Goal: Download file/media

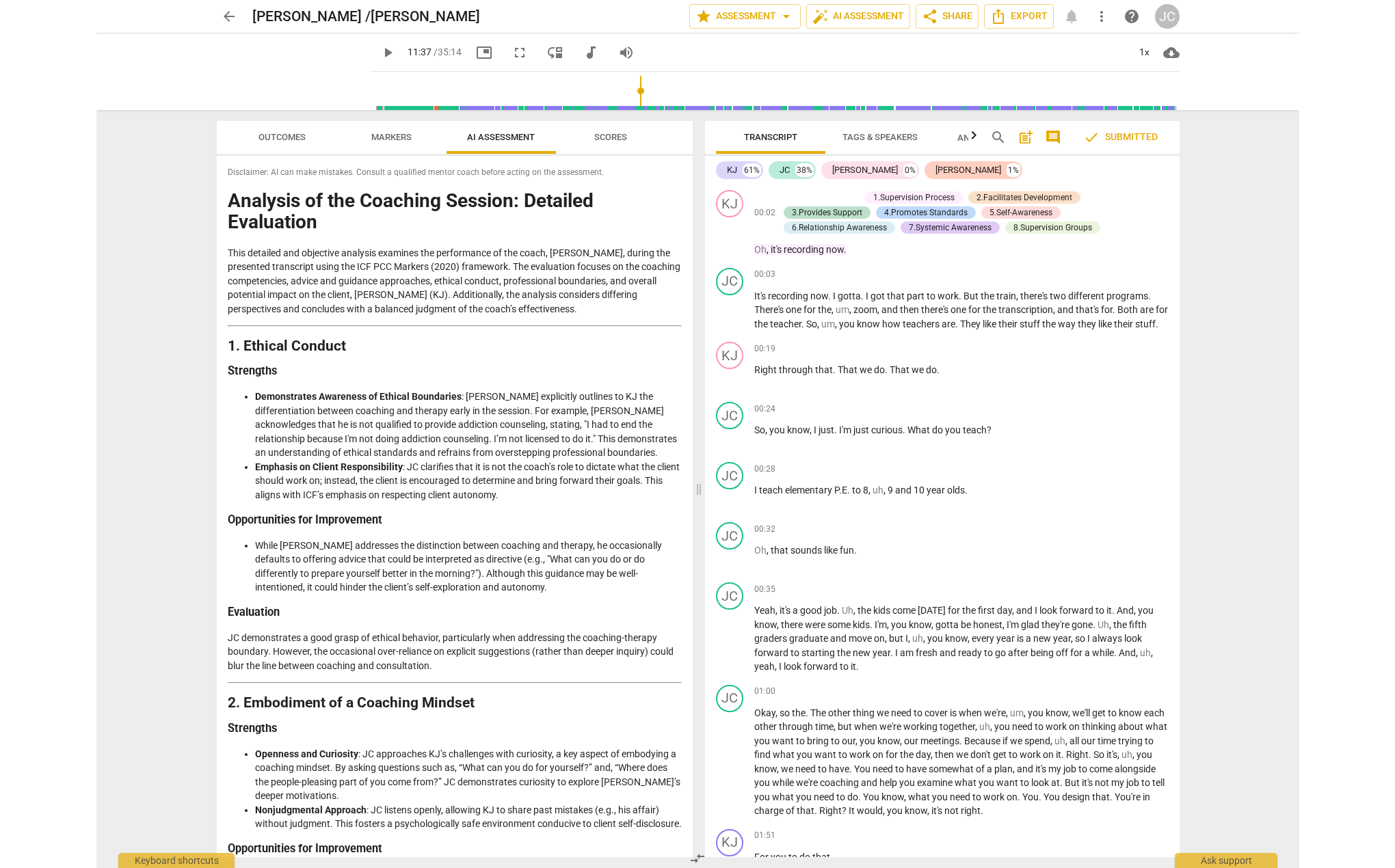
scroll to position [3439, 0]
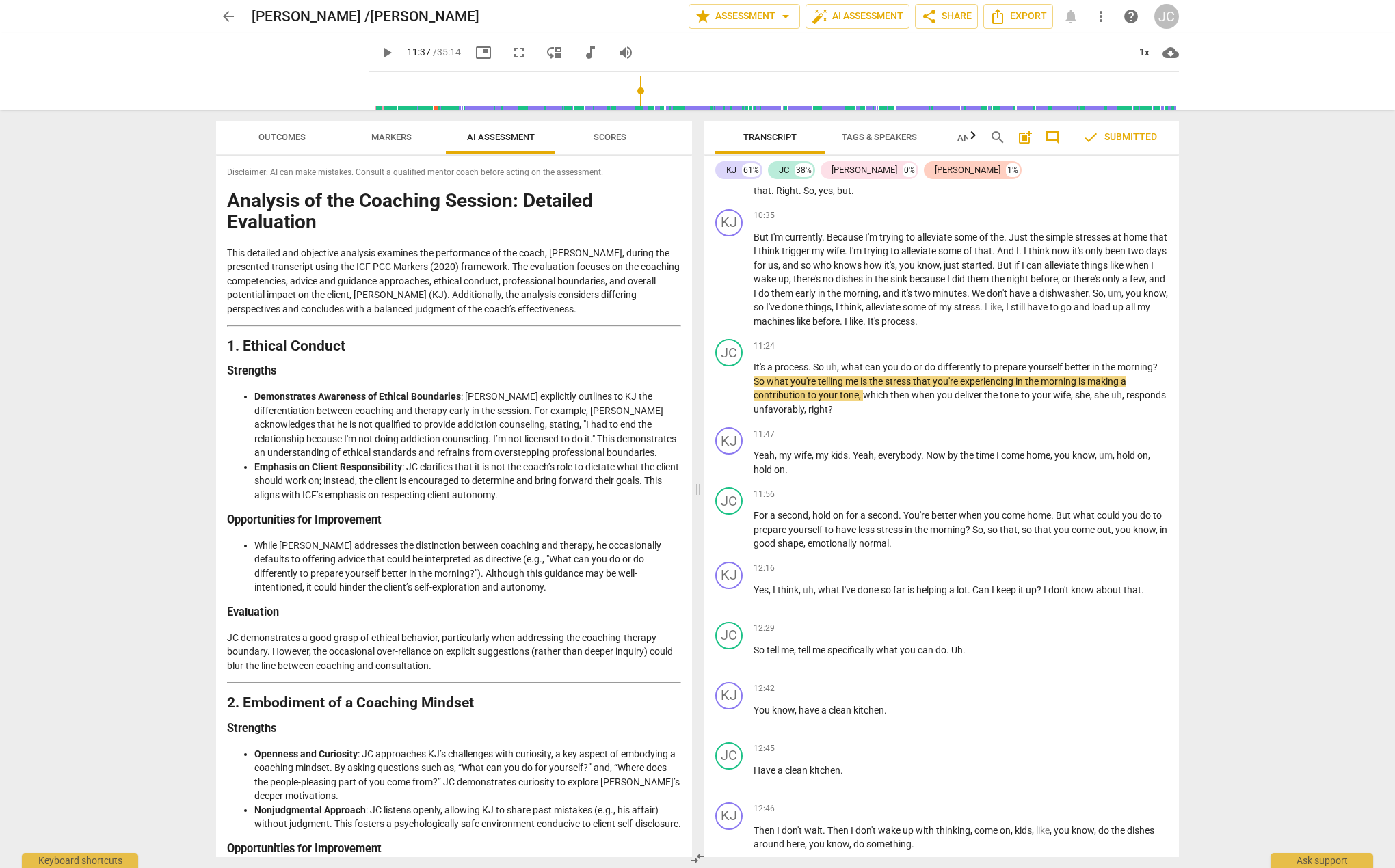
click at [232, 347] on strong "1. Ethical Conduct" at bounding box center [287, 346] width 118 height 16
click at [227, 207] on h1 "Analysis of the Coaching Session: Detailed Evaluation" at bounding box center [454, 212] width 454 height 43
drag, startPoint x: 278, startPoint y: 263, endPoint x: 306, endPoint y: 277, distance: 31.3
click at [306, 277] on p "This detailed and objective analysis examines the performance of the coach, [PE…" at bounding box center [454, 281] width 454 height 70
click at [298, 254] on p "This detailed and objective analysis examines the performance of the coach, [PE…" at bounding box center [454, 281] width 454 height 70
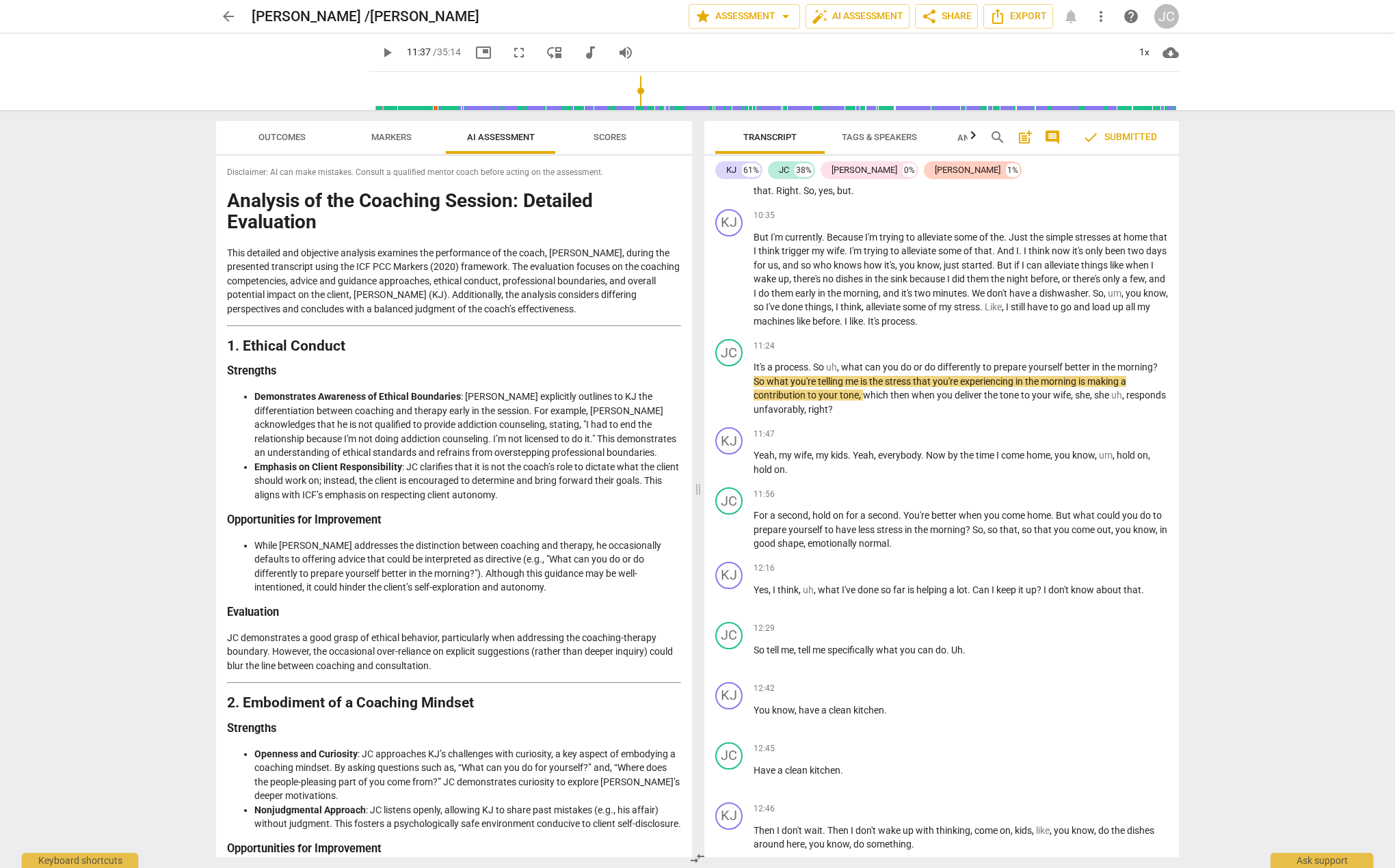
click at [230, 203] on h1 "Analysis of the Coaching Session: Detailed Evaluation" at bounding box center [454, 212] width 454 height 43
click at [236, 207] on h1 "Analysis of the Coaching Session: Detailed Evaluation" at bounding box center [454, 212] width 454 height 43
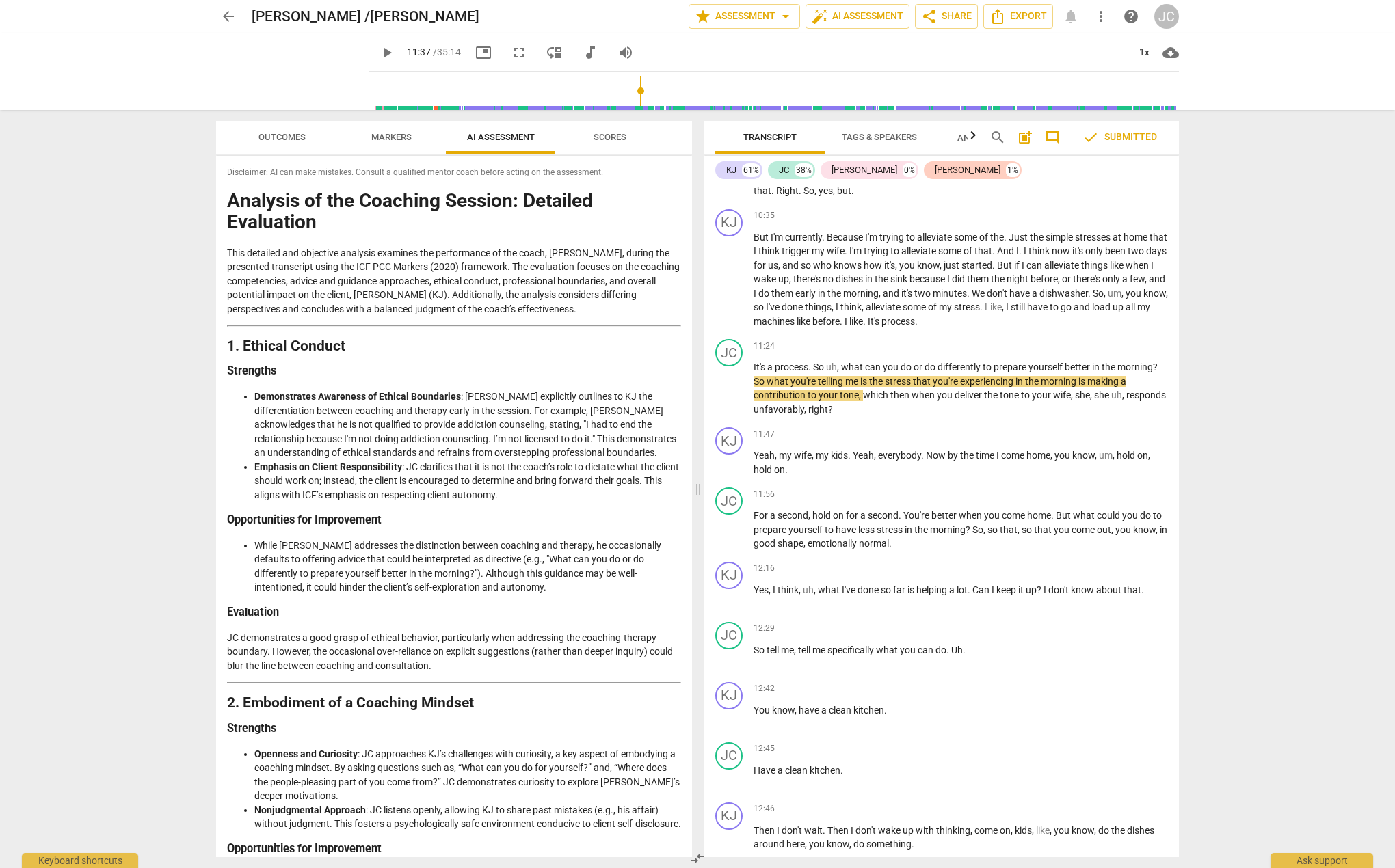
click at [229, 202] on h1 "Analysis of the Coaching Session: Detailed Evaluation" at bounding box center [454, 212] width 454 height 43
click at [228, 199] on h1 "Analysis of the Coaching Session: Detailed Evaluation" at bounding box center [454, 212] width 454 height 43
click at [233, 203] on h1 "Analysis of the Coaching Session: Detailed Evaluation" at bounding box center [454, 212] width 454 height 43
drag, startPoint x: 228, startPoint y: 202, endPoint x: 240, endPoint y: 202, distance: 12.0
click at [240, 202] on h1 "Analysis of the Coaching Session: Detailed Evaluation" at bounding box center [454, 212] width 454 height 43
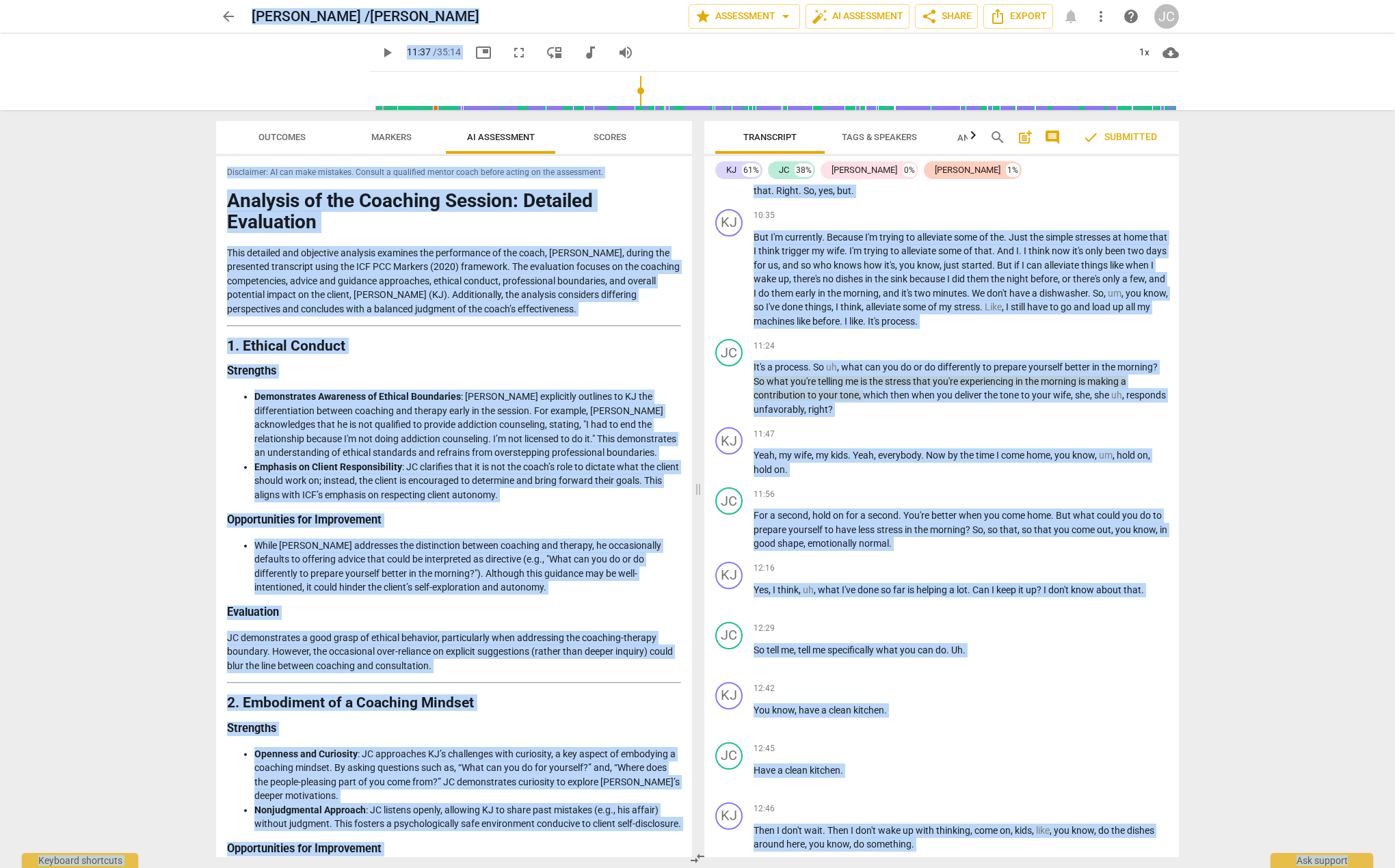
copy body "Lorem I /Dolo S amet cons Adipiscing elits_doei_temp inci_utl_etdo MA Aliquaeni…"
click at [947, 611] on div "12:16 + Add competency keyboard_arrow_right Yes , I think , uh , what I've done…" at bounding box center [960, 587] width 414 height 49
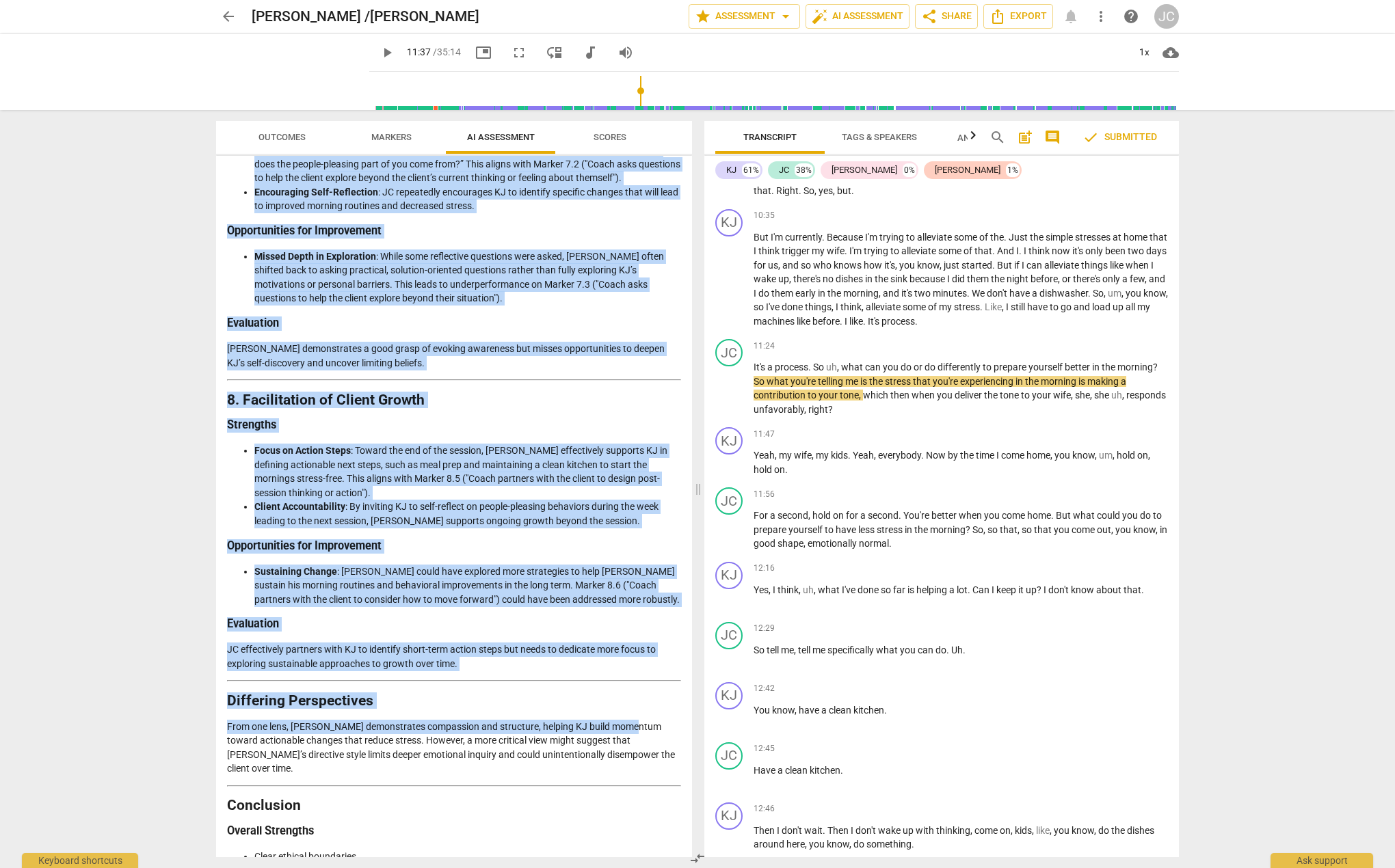
scroll to position [2476, 0]
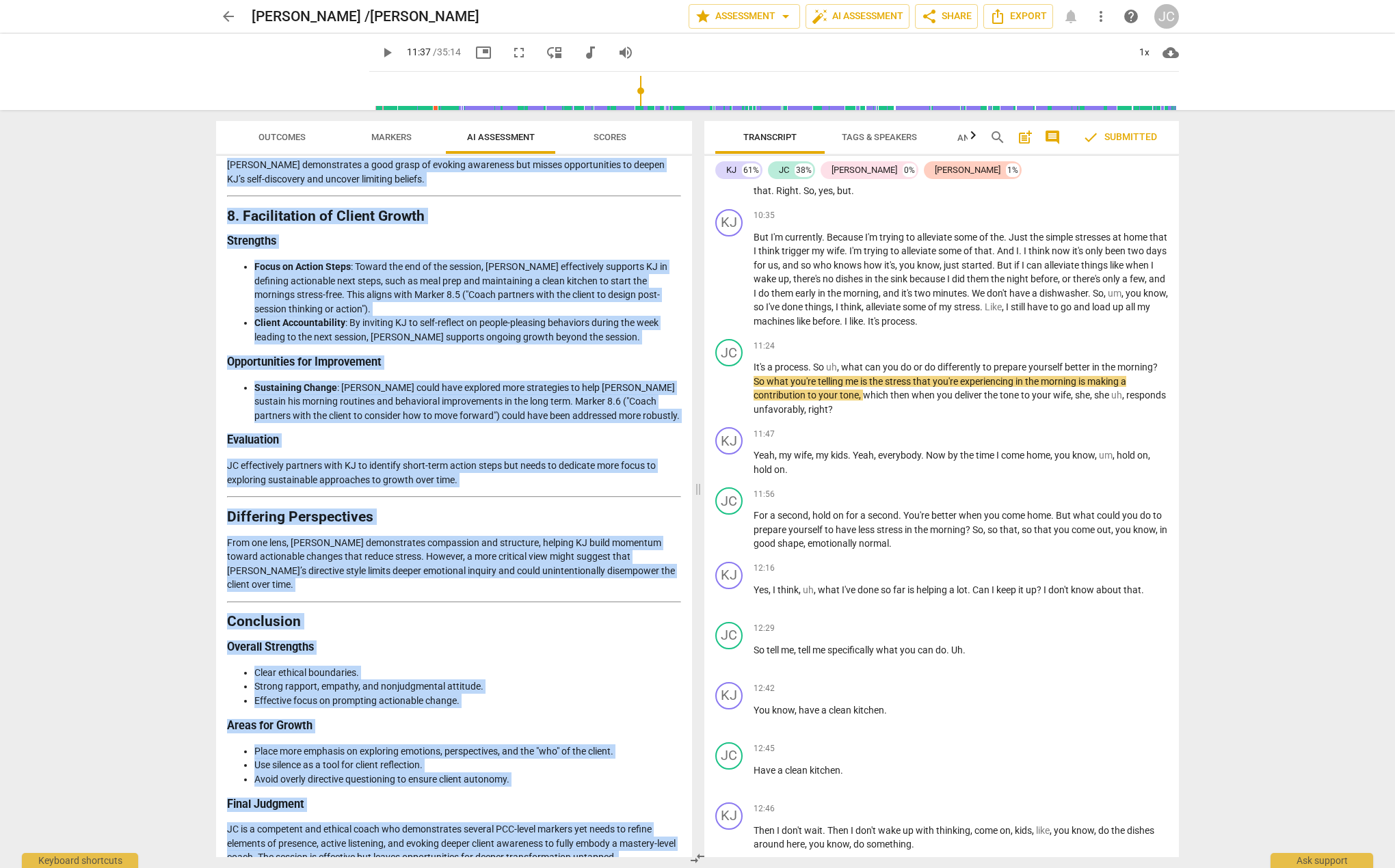
drag, startPoint x: 228, startPoint y: 197, endPoint x: 592, endPoint y: 826, distance: 726.7
copy div "Loremips do sit Ametcons Adipisc: Elitsedd Eiusmodtem Inci utlabore etd magnaal…"
click at [639, 209] on h2 "8. Facilitation of Client Growth" at bounding box center [454, 217] width 454 height 15
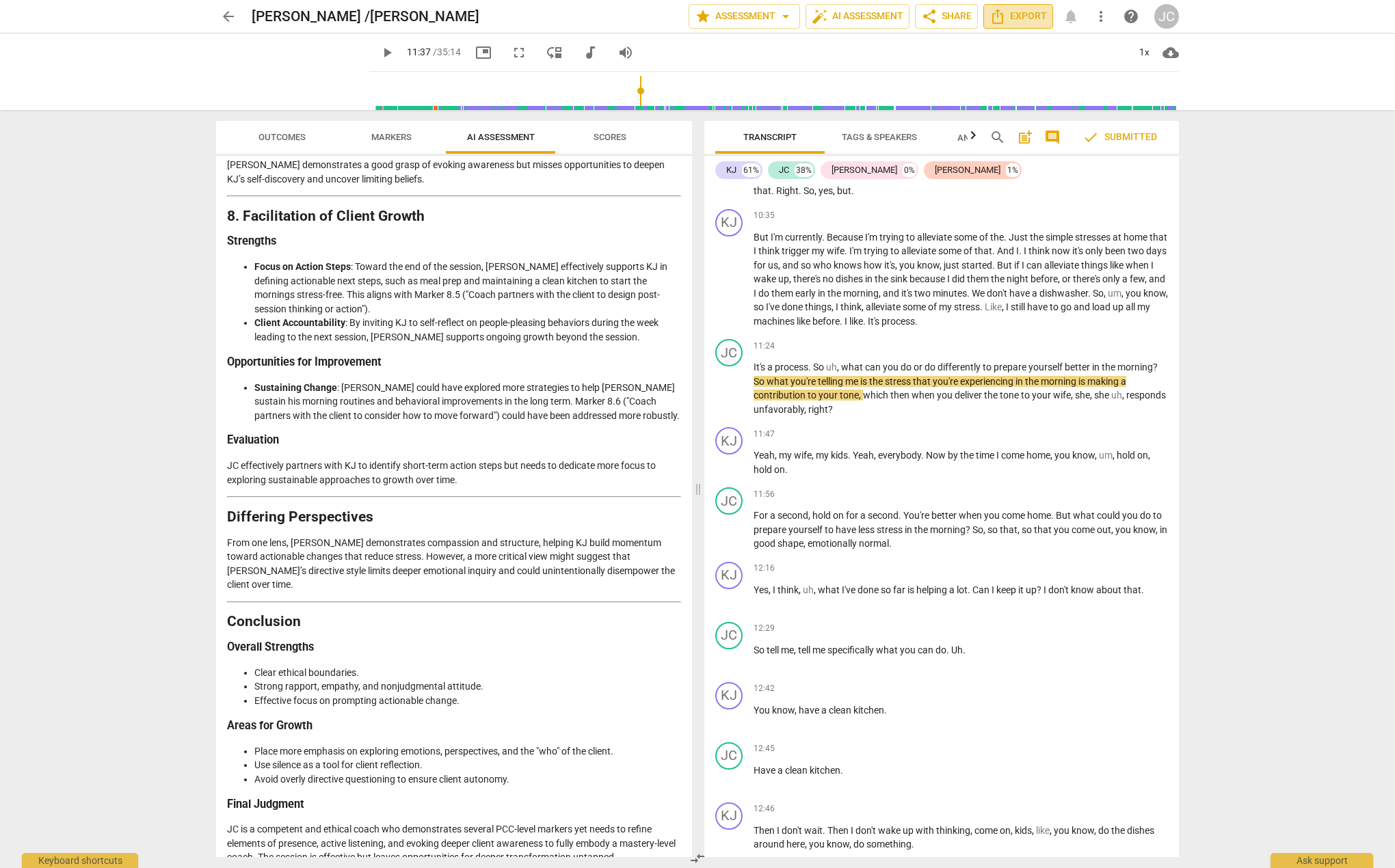
click at [1025, 24] on span "Export" at bounding box center [1017, 16] width 57 height 16
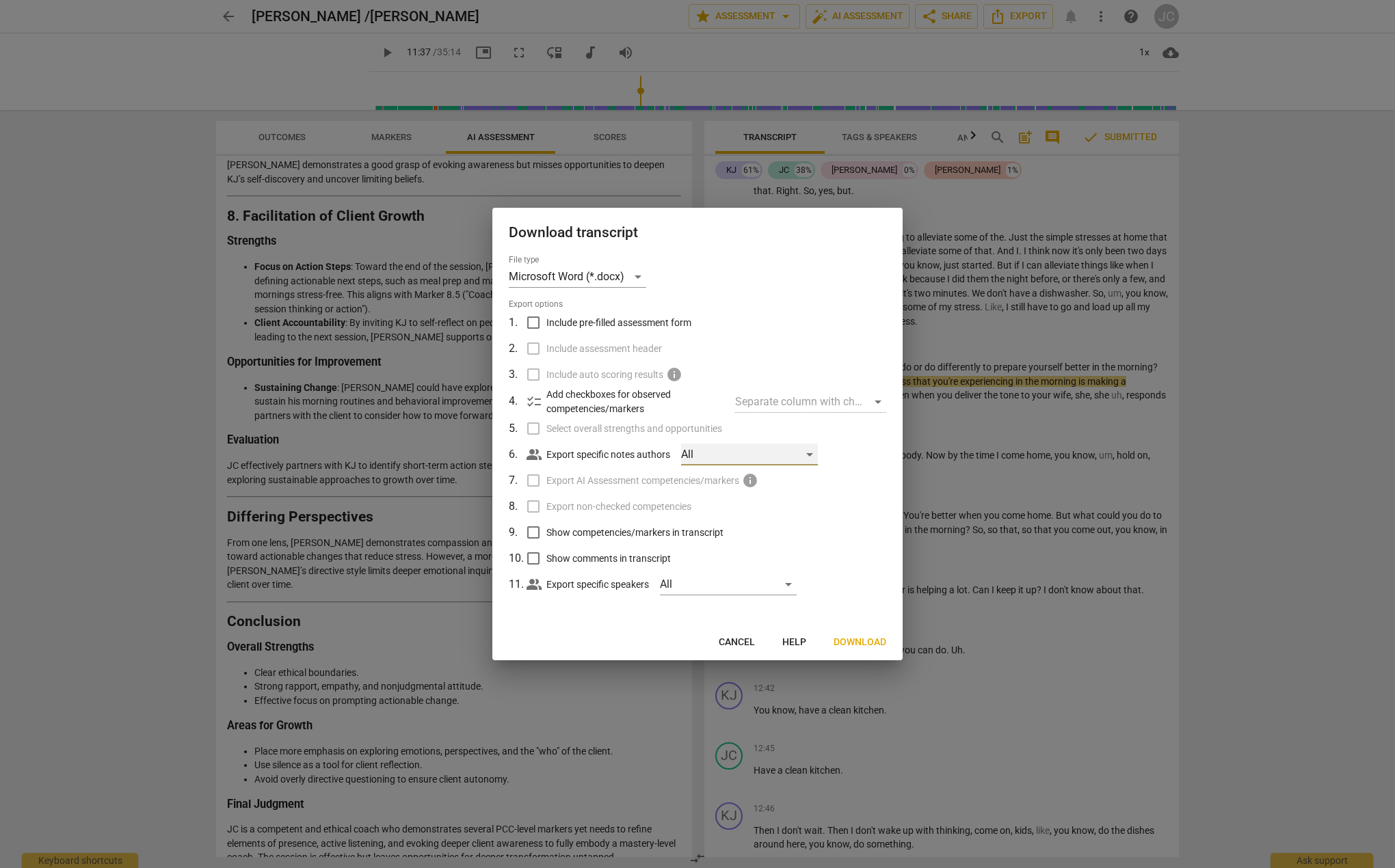
click at [811, 453] on div "All" at bounding box center [750, 455] width 136 height 22
click at [705, 454] on input "checkbox" at bounding box center [703, 455] width 33 height 33
checkbox input "true"
click at [535, 530] on div at bounding box center [697, 434] width 1395 height 868
click at [535, 530] on input "Show competencies/markers in transcript" at bounding box center [533, 532] width 26 height 26
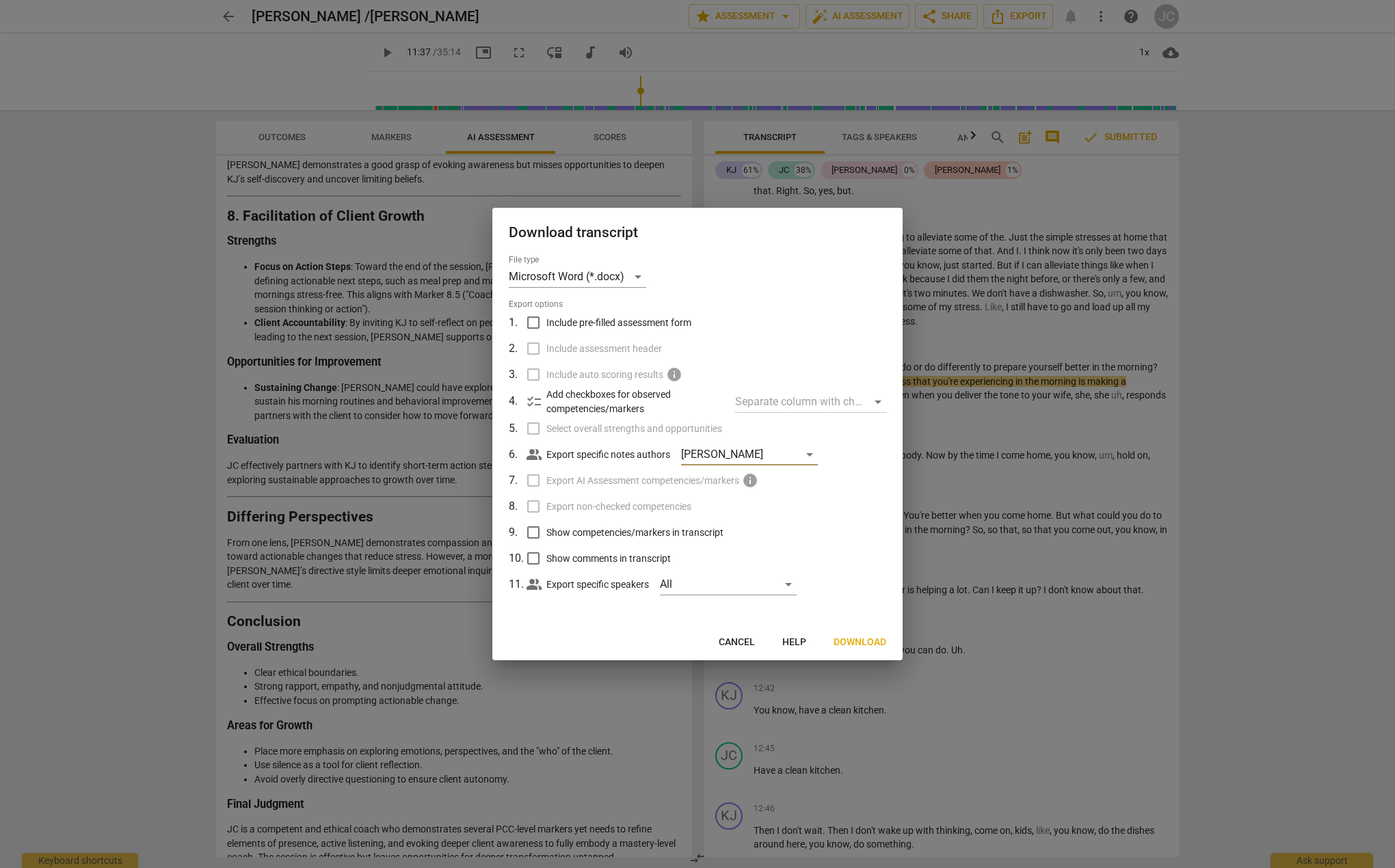
checkbox input "true"
click at [790, 584] on div "All" at bounding box center [728, 585] width 136 height 22
click at [684, 585] on input "checkbox" at bounding box center [683, 585] width 33 height 33
checkbox input "true"
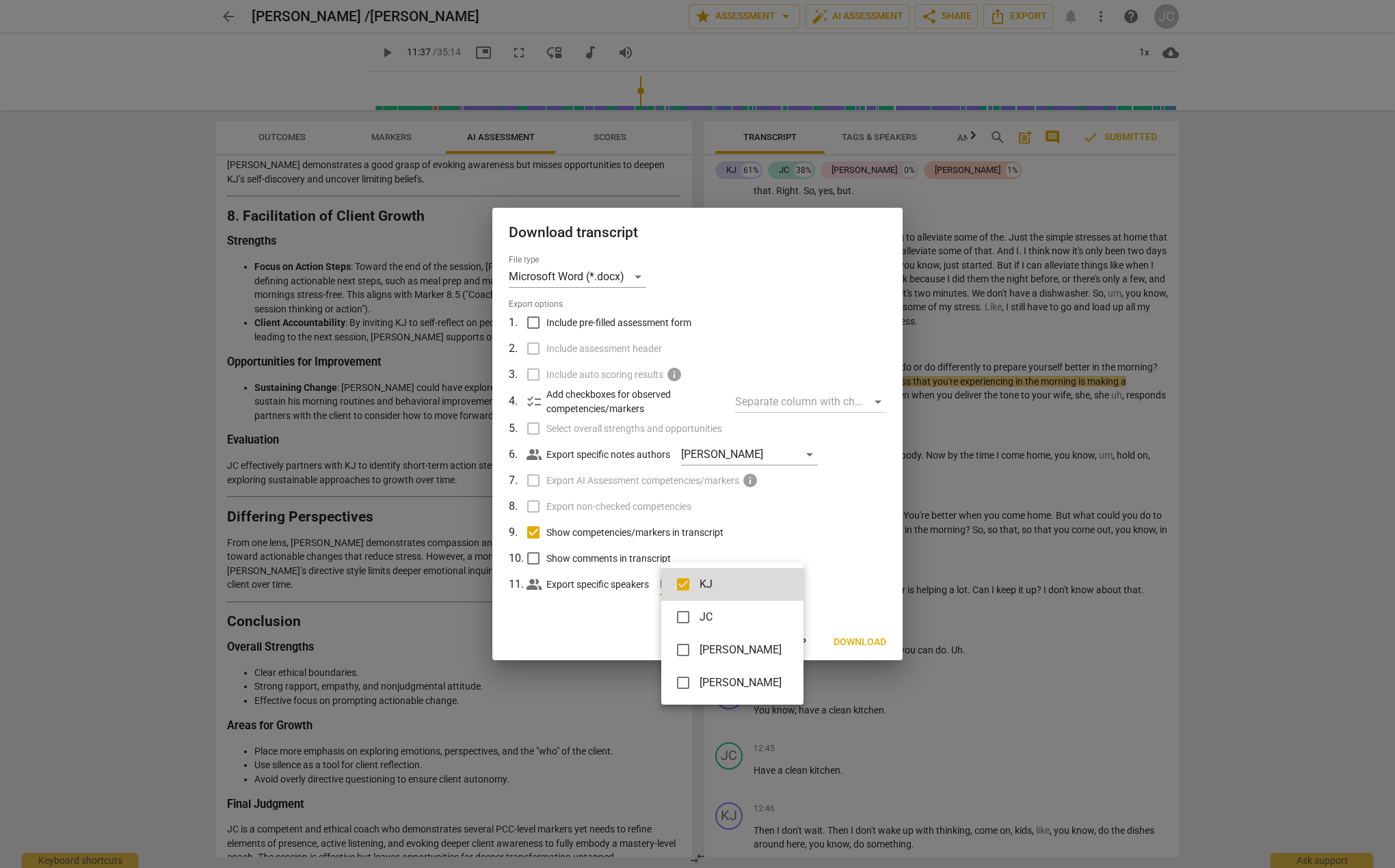
click at [684, 616] on input "checkbox" at bounding box center [683, 618] width 33 height 33
checkbox input "true"
click at [818, 543] on div at bounding box center [697, 434] width 1395 height 868
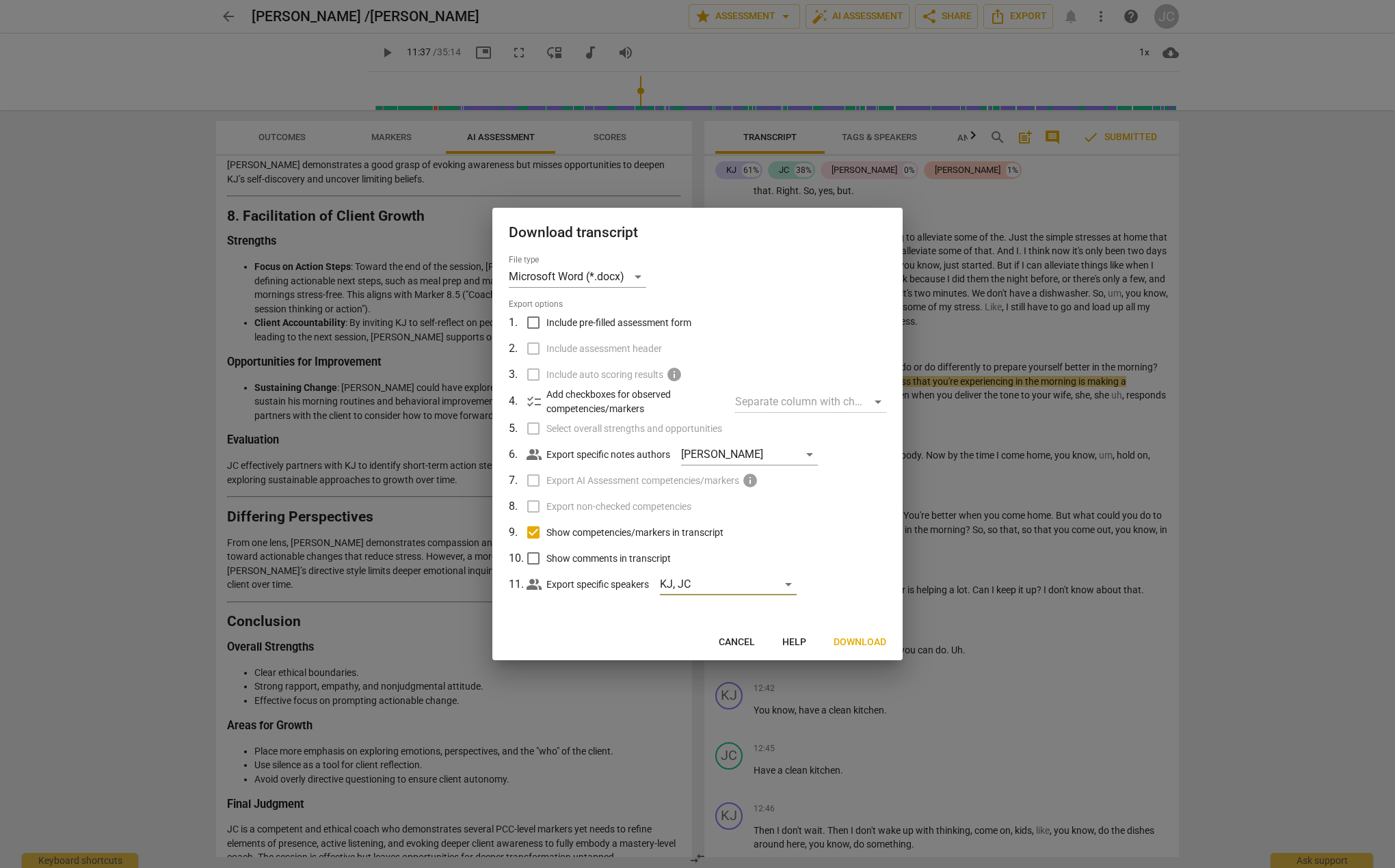
click at [850, 642] on span "Download" at bounding box center [860, 642] width 53 height 14
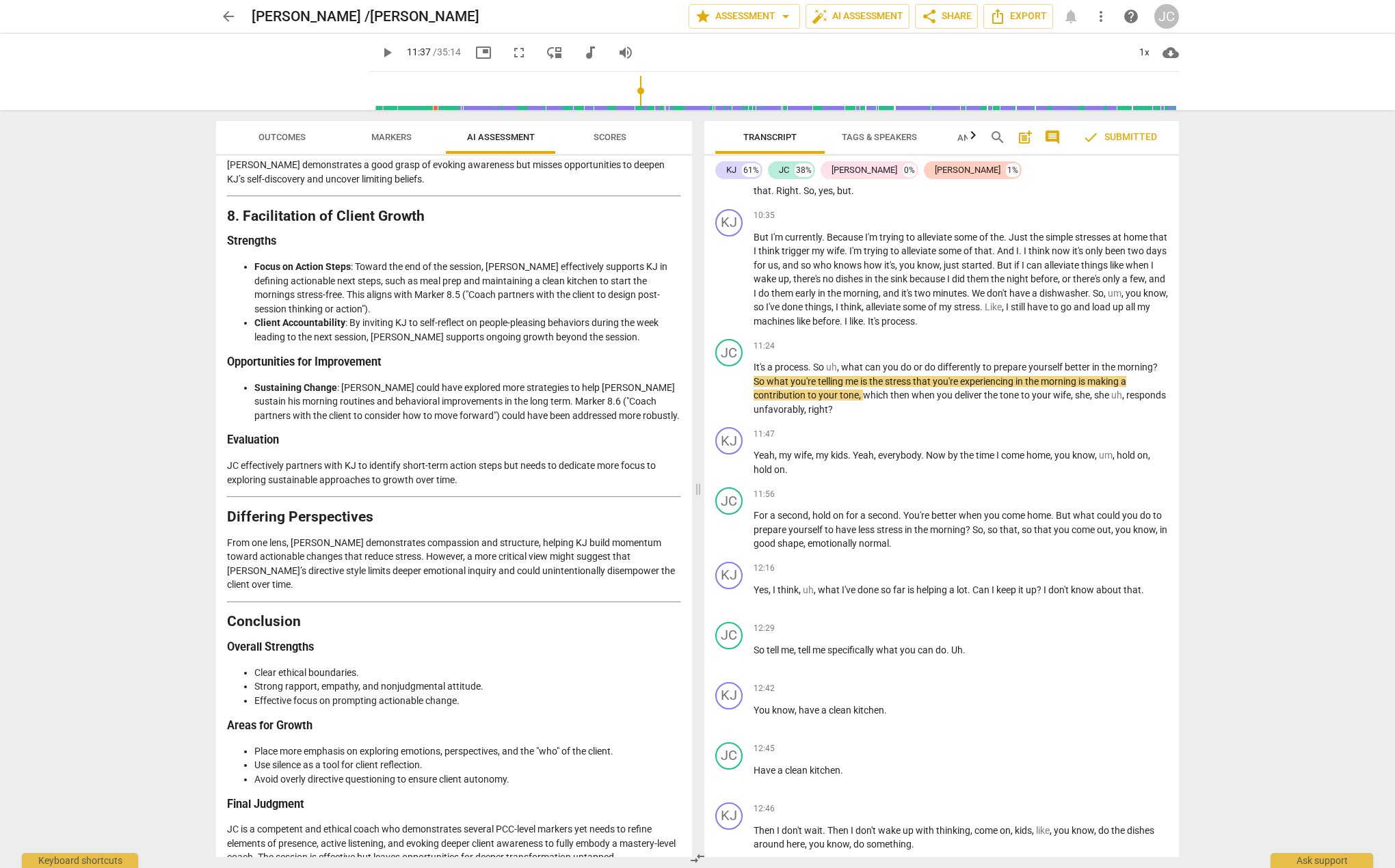
type input "697"
